Goal: Task Accomplishment & Management: Use online tool/utility

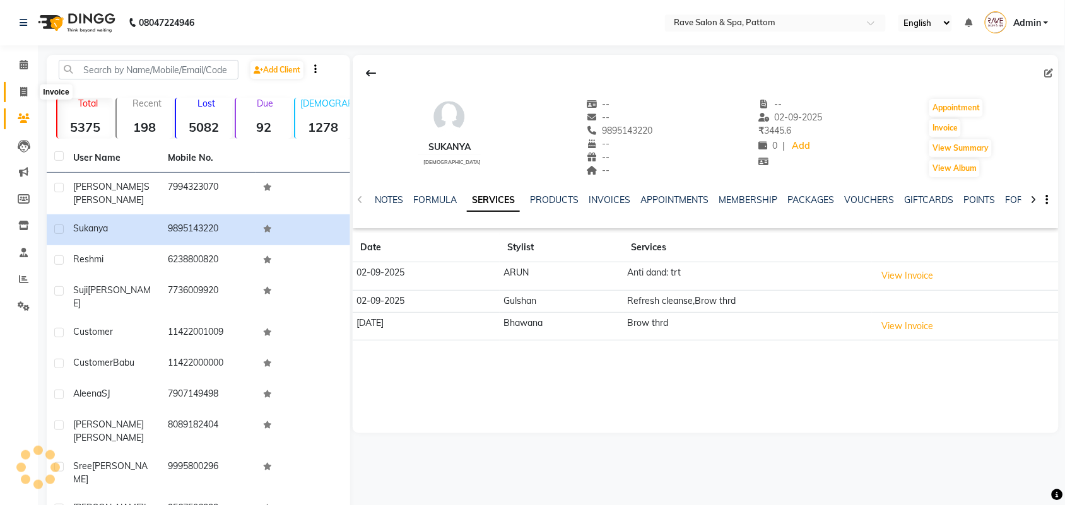
click at [29, 87] on span at bounding box center [24, 92] width 22 height 15
select select "service"
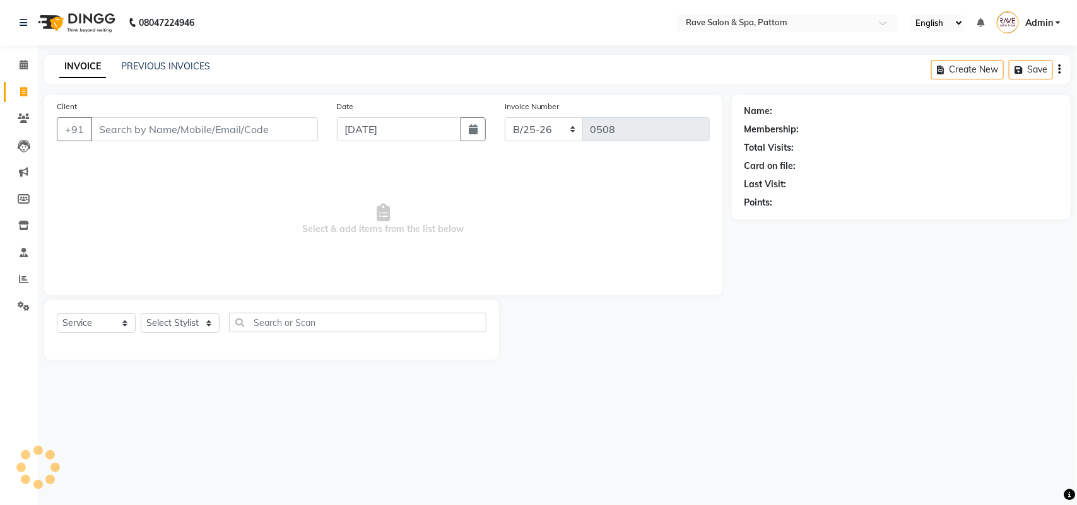
click at [25, 89] on icon at bounding box center [23, 91] width 7 height 9
select select "service"
type input "0508"
select select "3587"
select select "service"
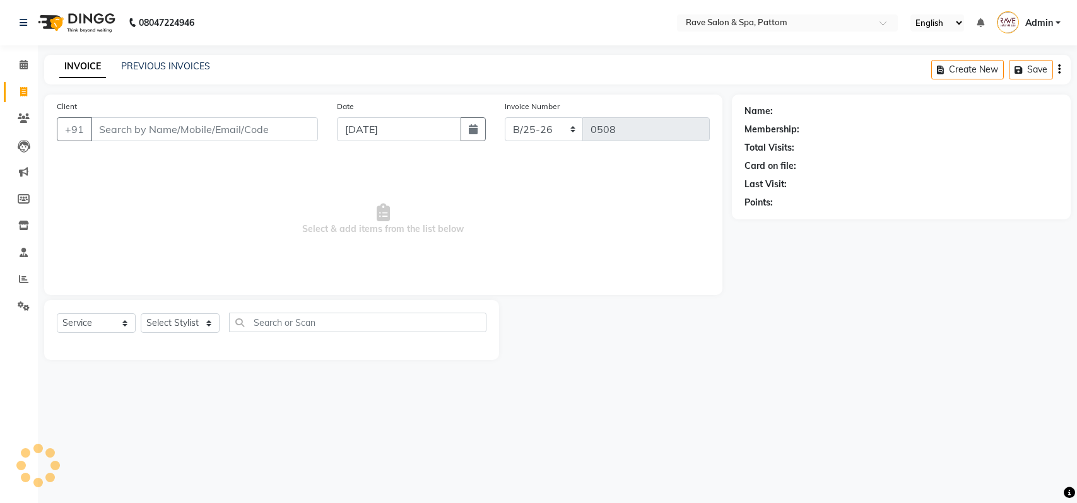
type input "7994323070"
